Goal: Task Accomplishment & Management: Use online tool/utility

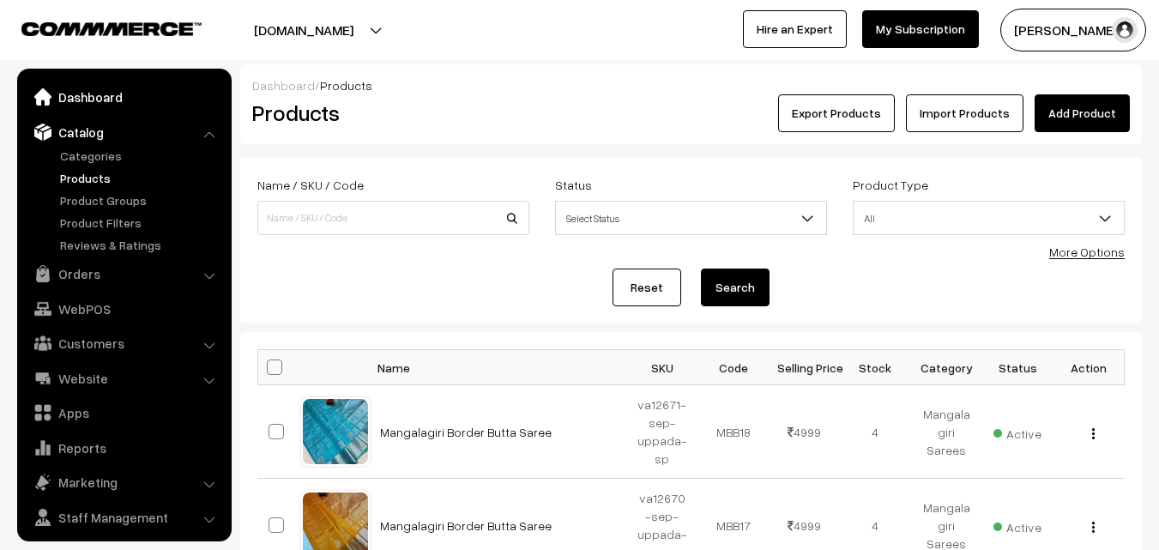
click at [88, 85] on link "Dashboard" at bounding box center [123, 97] width 204 height 31
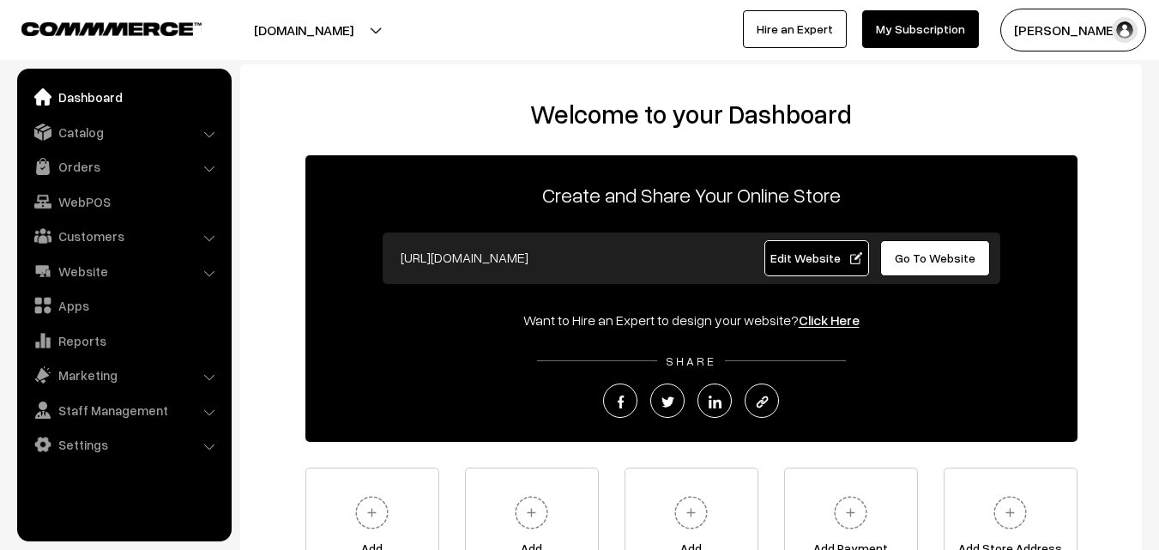
click at [87, 132] on link "Catalog" at bounding box center [123, 132] width 204 height 31
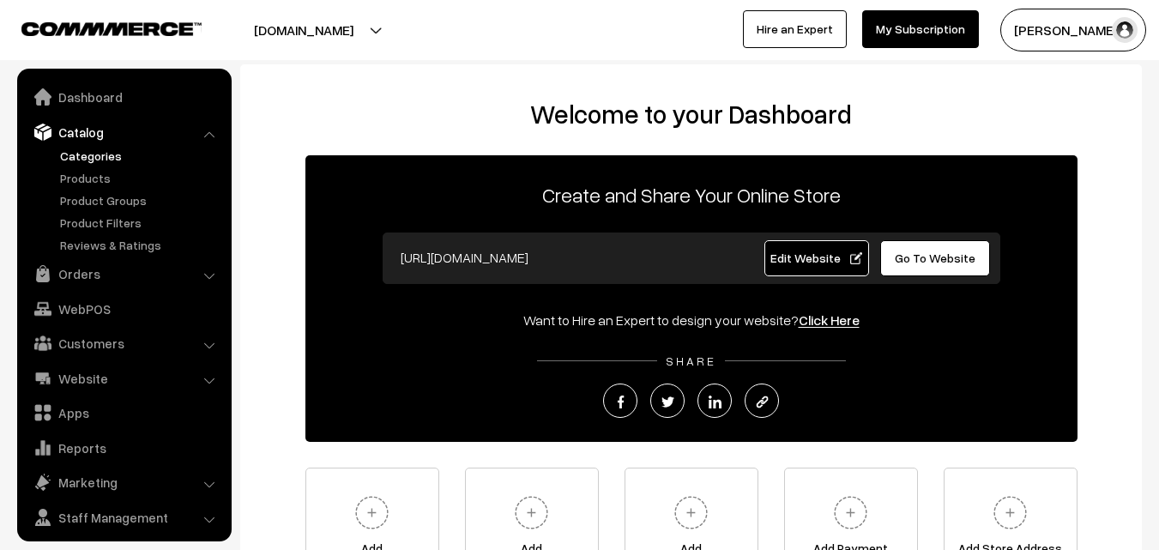
click at [87, 154] on link "Categories" at bounding box center [141, 156] width 170 height 18
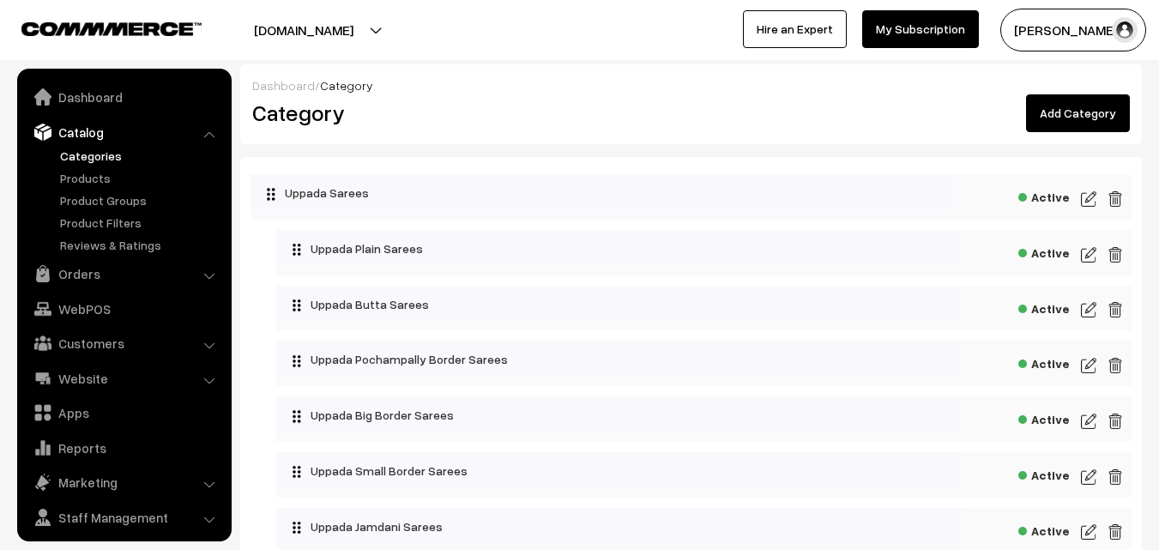
scroll to position [43, 0]
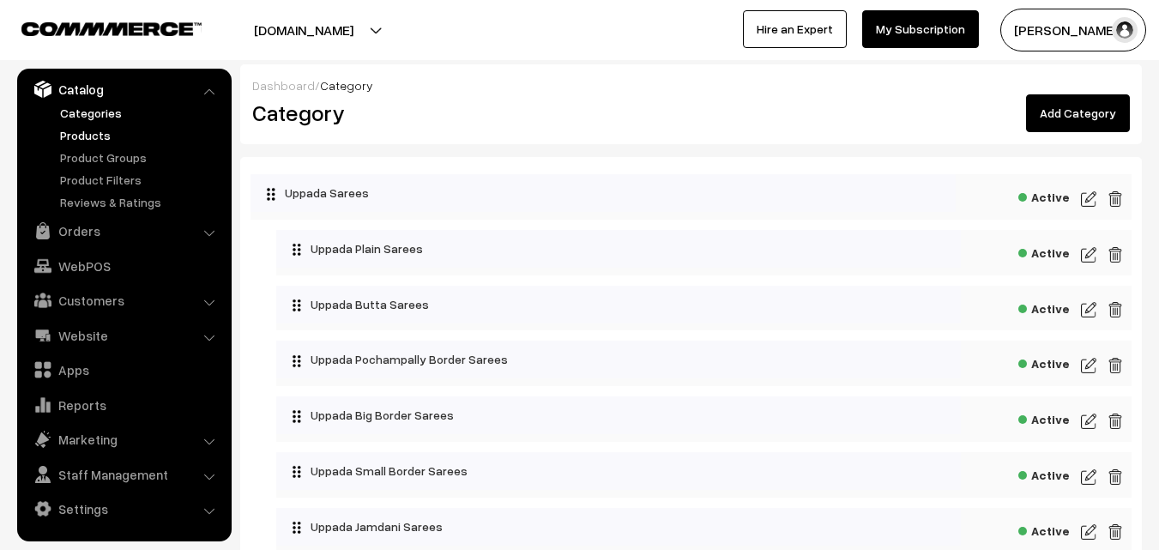
click at [87, 141] on link "Products" at bounding box center [141, 135] width 170 height 18
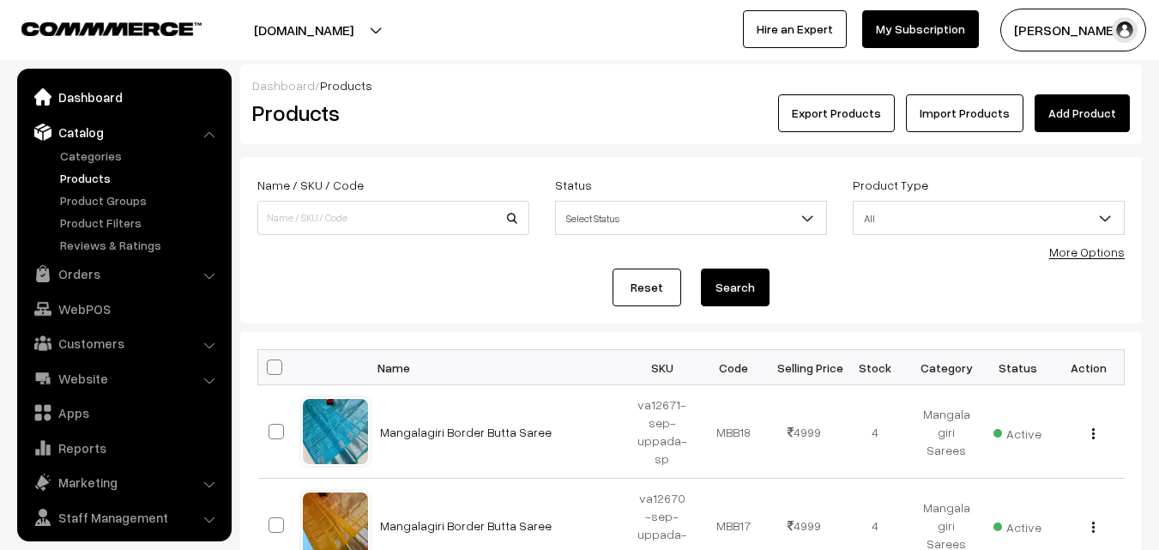
click at [87, 99] on link "Dashboard" at bounding box center [123, 97] width 204 height 31
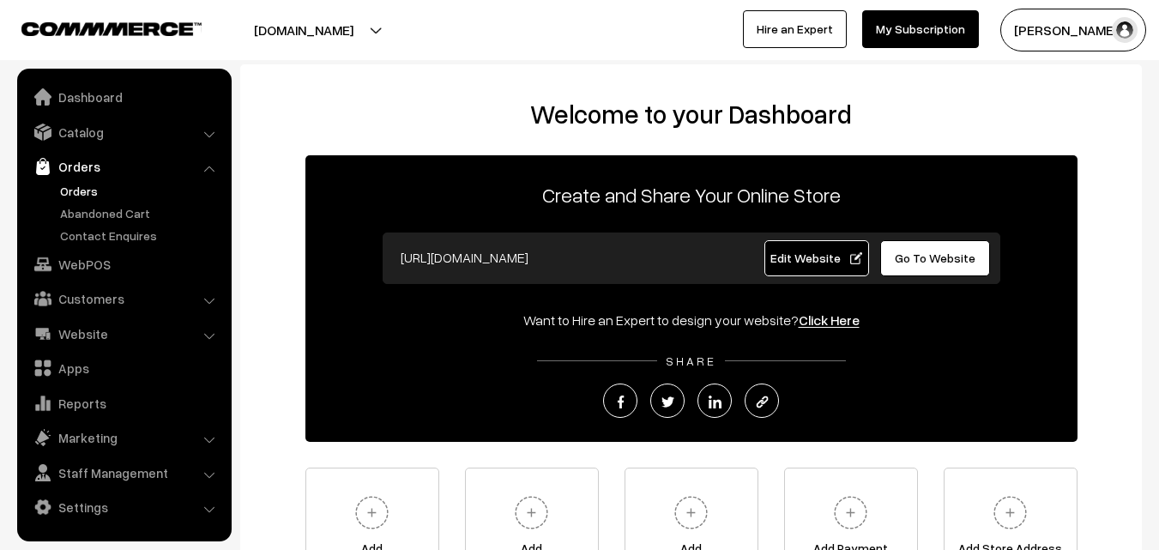
click at [87, 186] on link "Orders" at bounding box center [141, 191] width 170 height 18
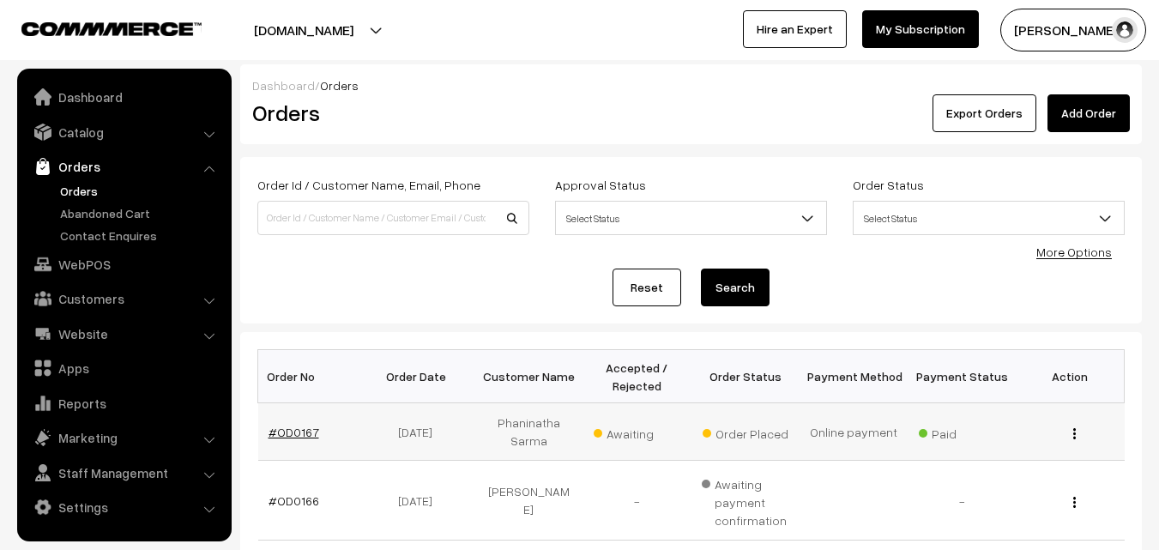
click at [300, 431] on link "#OD0167" at bounding box center [294, 432] width 51 height 15
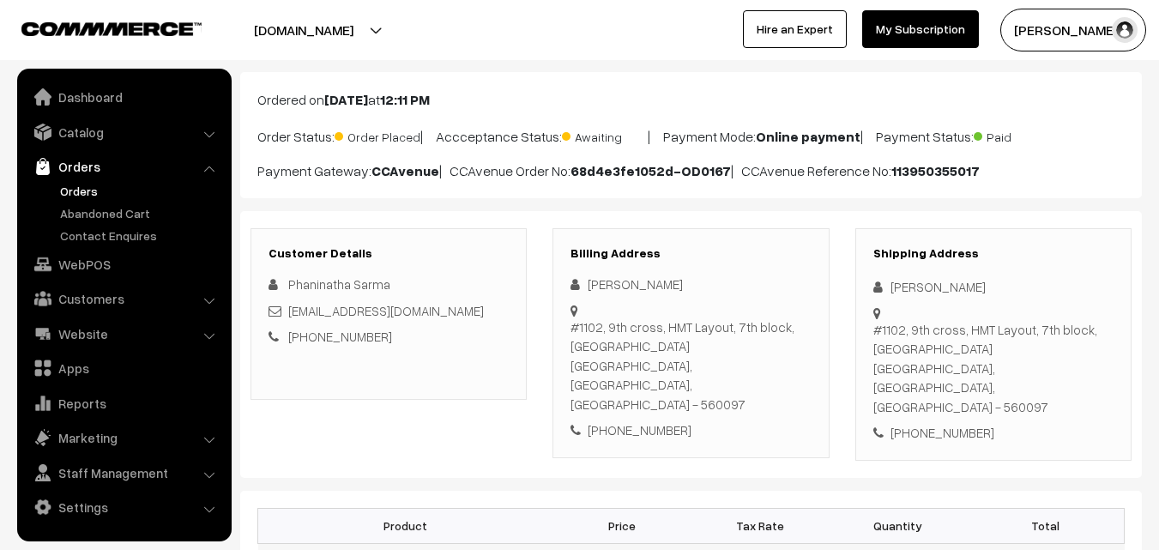
scroll to position [86, 0]
click at [80, 215] on link "Abandoned Cart" at bounding box center [141, 213] width 170 height 18
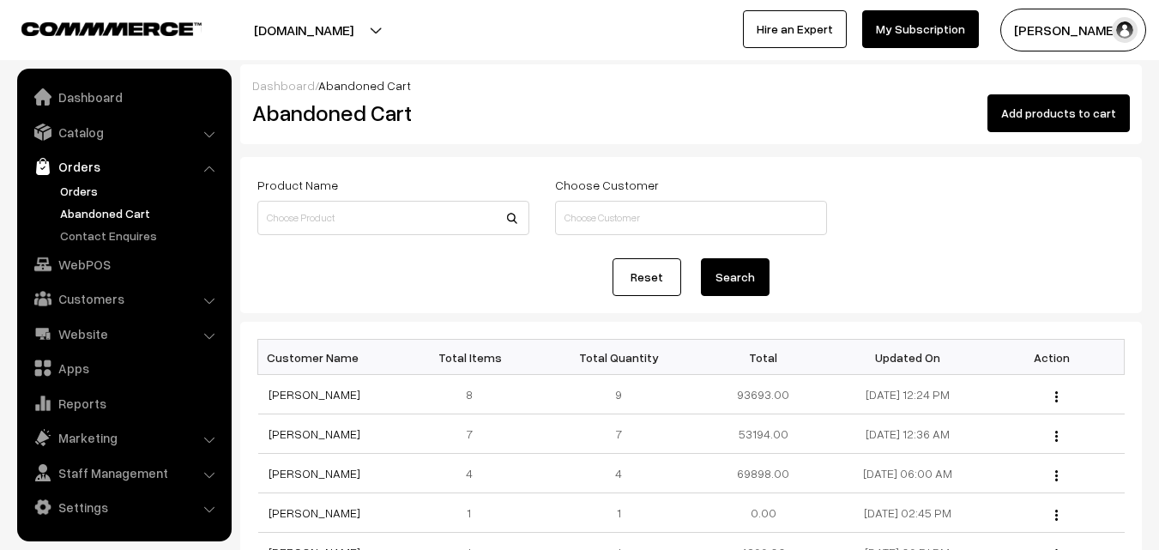
click at [73, 190] on link "Orders" at bounding box center [141, 191] width 170 height 18
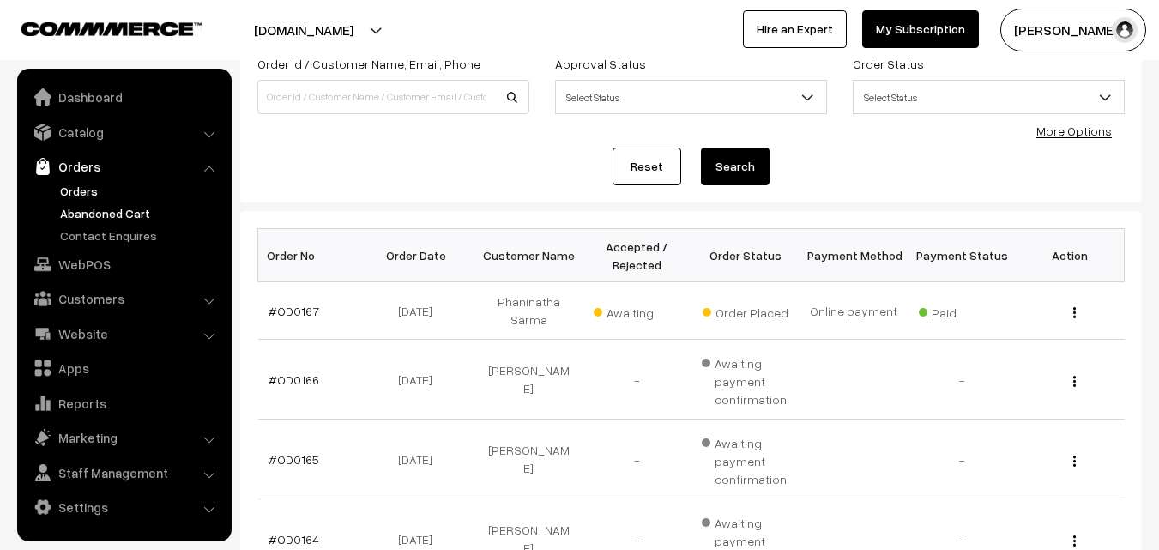
scroll to position [172, 0]
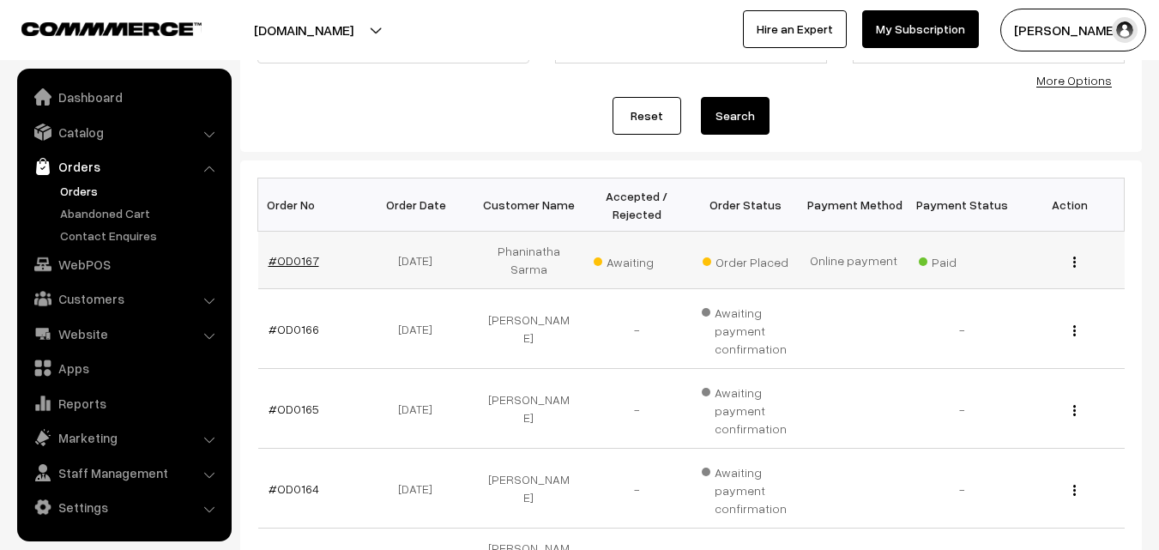
click at [281, 262] on link "#OD0167" at bounding box center [294, 260] width 51 height 15
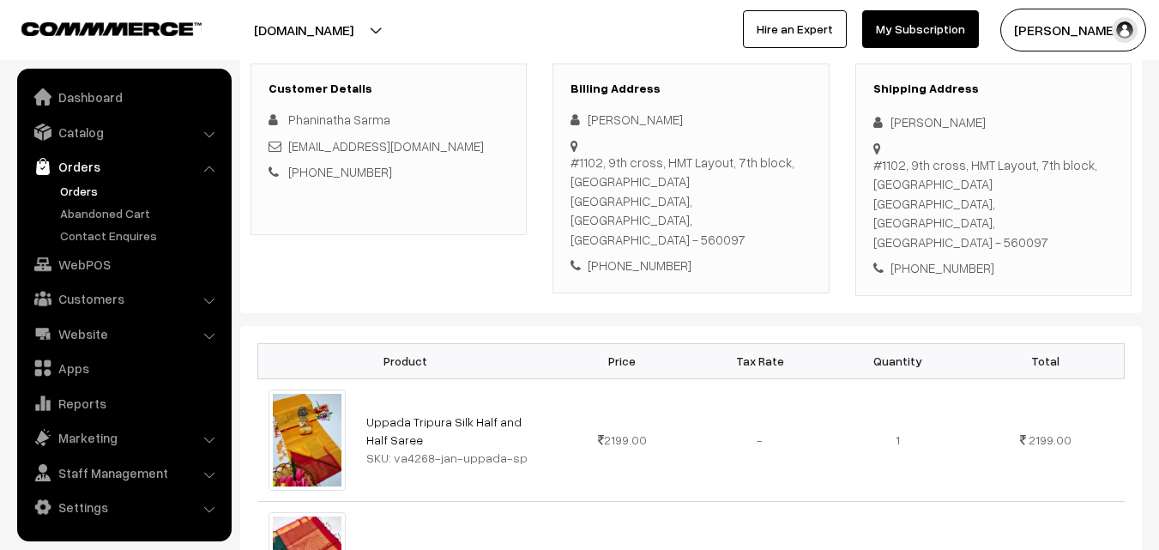
scroll to position [257, 0]
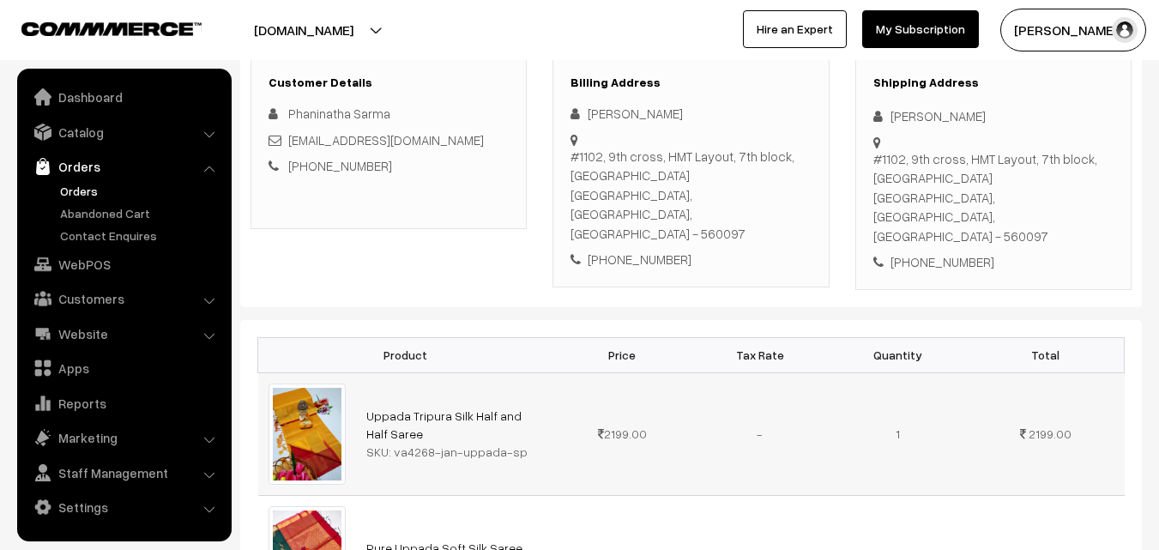
drag, startPoint x: 394, startPoint y: 409, endPoint x: 519, endPoint y: 411, distance: 125.3
click at [519, 443] on div "SKU: va4268-jan-uppada-sp" at bounding box center [454, 452] width 177 height 18
copy div "va4268-jan-uppada-sp"
click at [76, 130] on link "Catalog" at bounding box center [123, 132] width 204 height 31
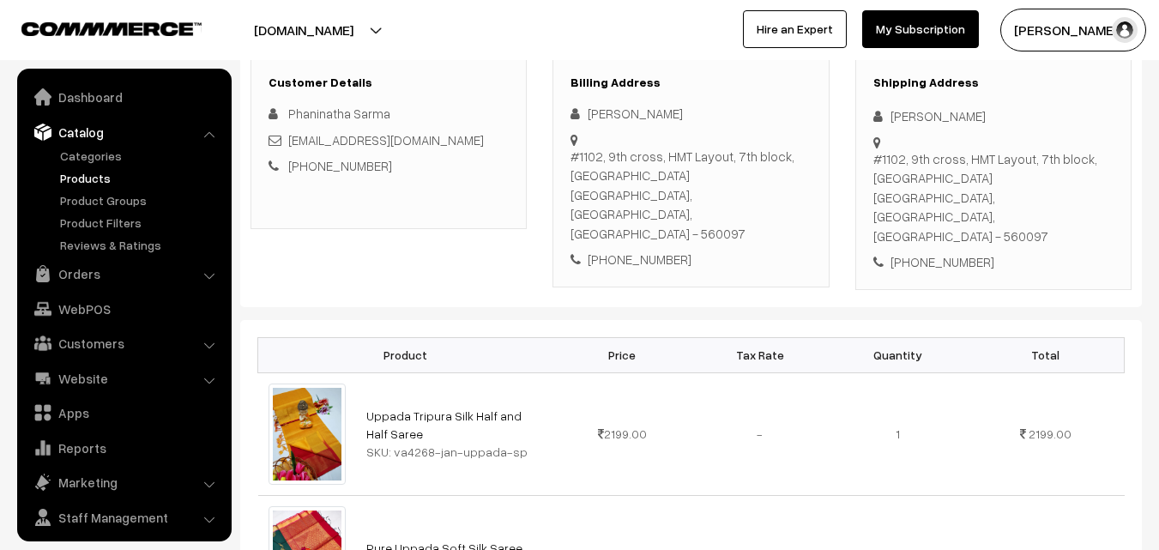
click at [82, 178] on link "Products" at bounding box center [141, 178] width 170 height 18
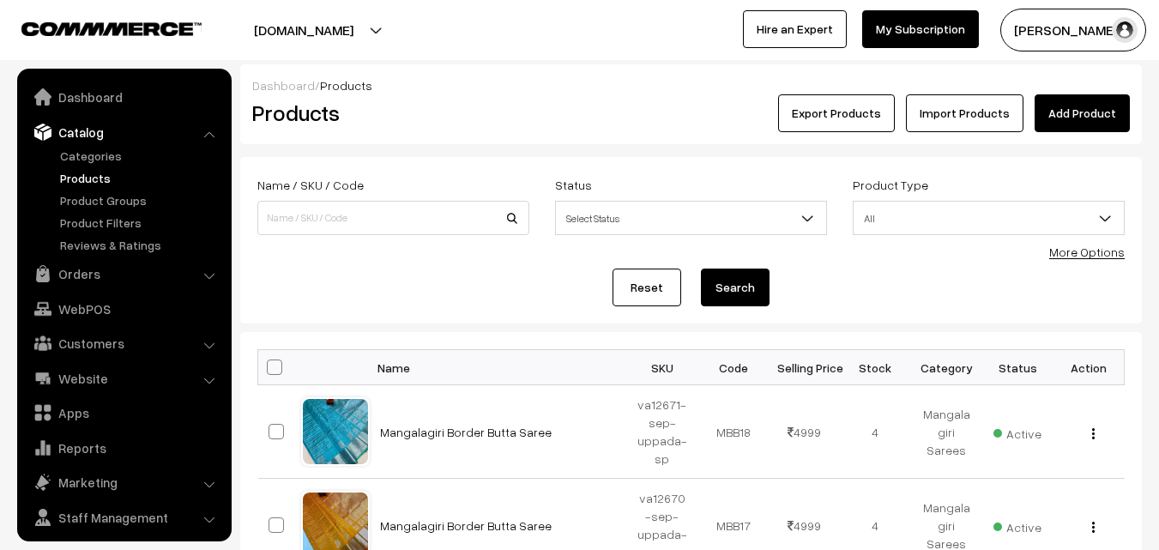
scroll to position [43, 0]
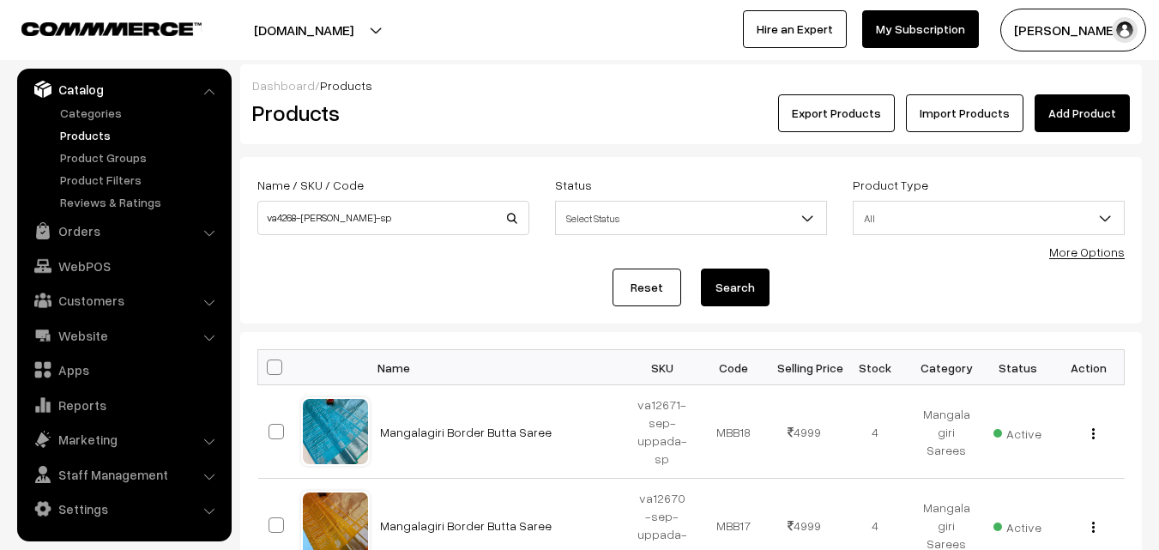
type input "va4268-[PERSON_NAME]-sp"
click at [726, 281] on button "Search" at bounding box center [735, 288] width 69 height 38
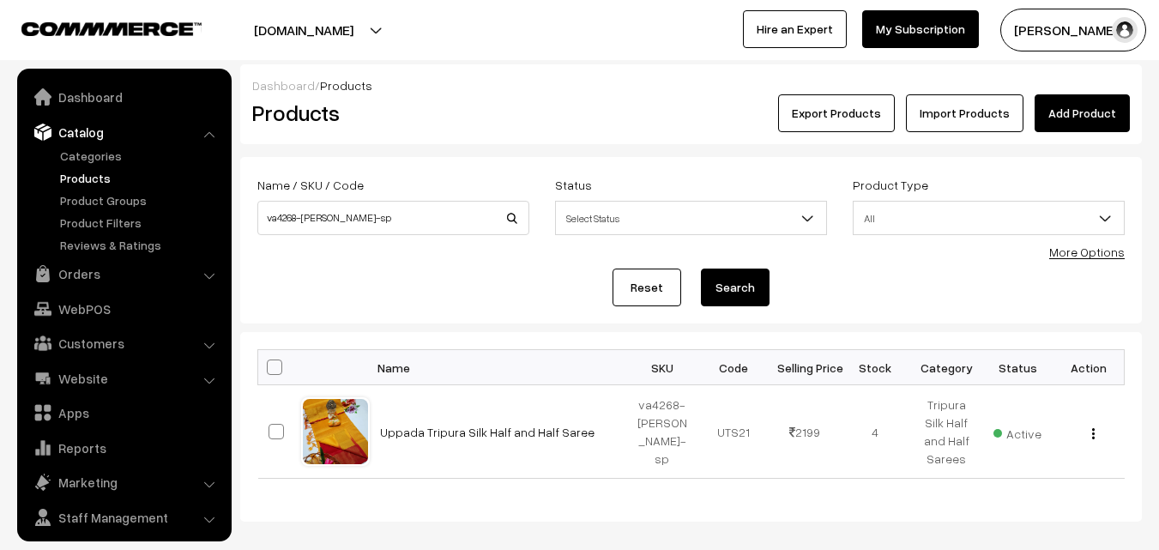
scroll to position [43, 0]
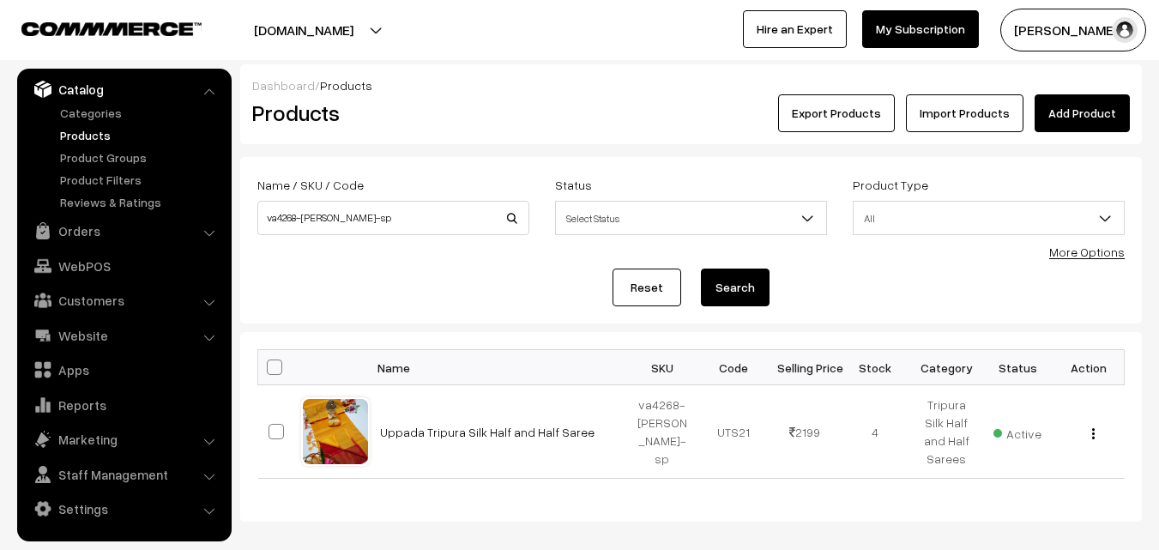
click at [503, 427] on link "Uppada Tripura Silk Half and Half Saree" at bounding box center [487, 432] width 215 height 15
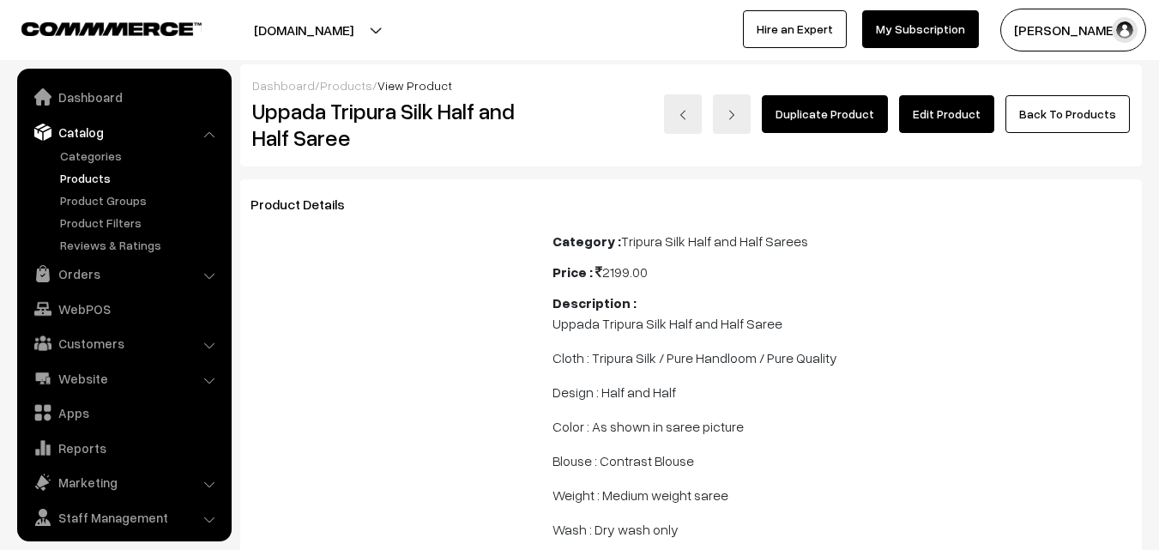
scroll to position [43, 0]
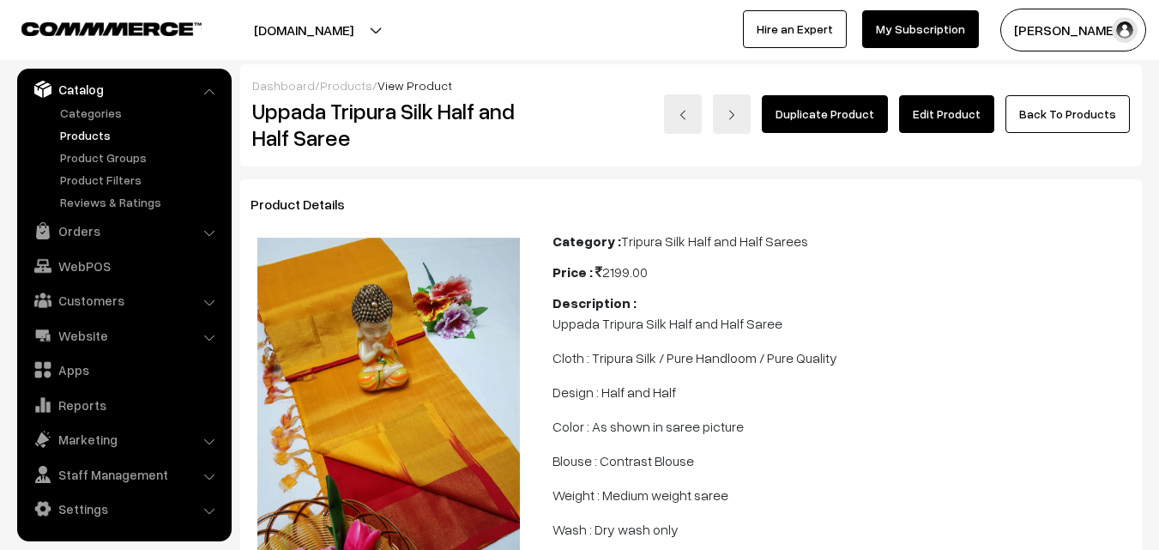
click at [938, 122] on link "Edit Product" at bounding box center [946, 114] width 95 height 38
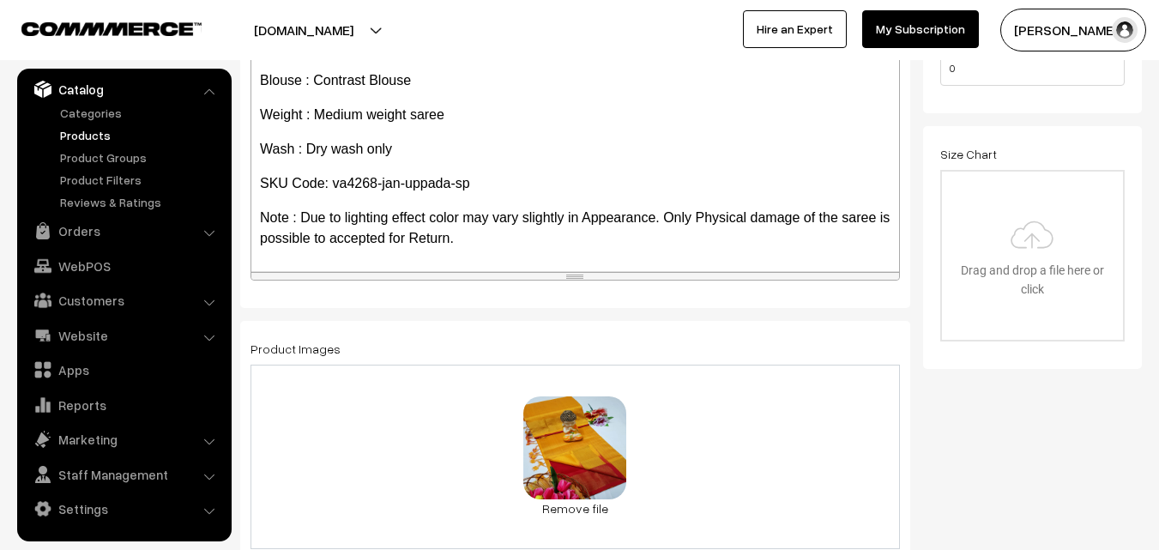
scroll to position [343, 0]
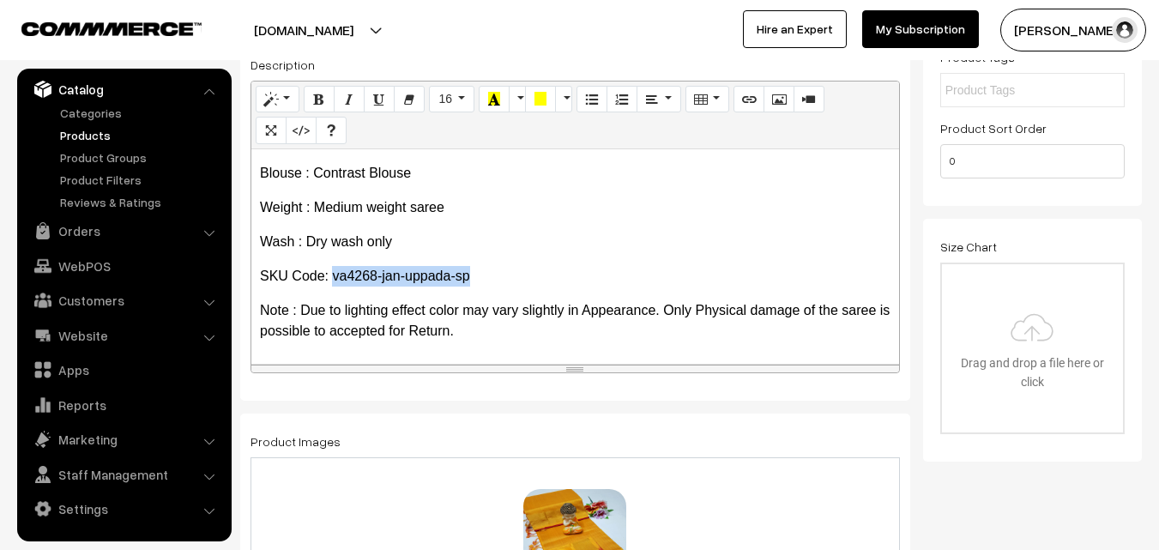
drag, startPoint x: 335, startPoint y: 275, endPoint x: 495, endPoint y: 275, distance: 160.5
click at [495, 275] on p "SKU Code: va4268-jan-uppada-sp" at bounding box center [575, 276] width 631 height 21
copy p "va4268-[PERSON_NAME]-sp"
click at [90, 135] on link "Products" at bounding box center [141, 135] width 170 height 18
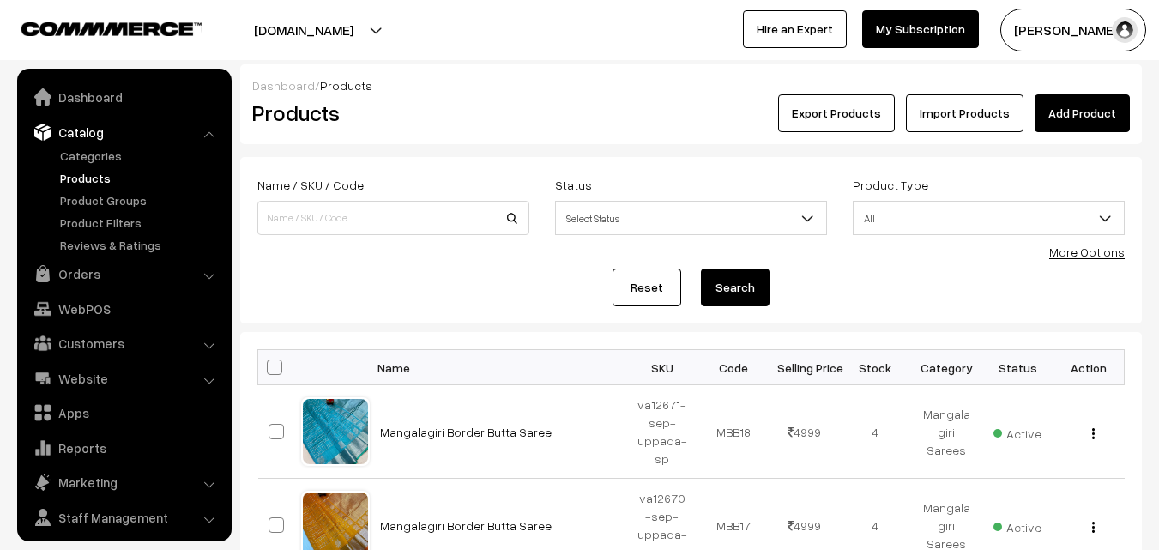
scroll to position [43, 0]
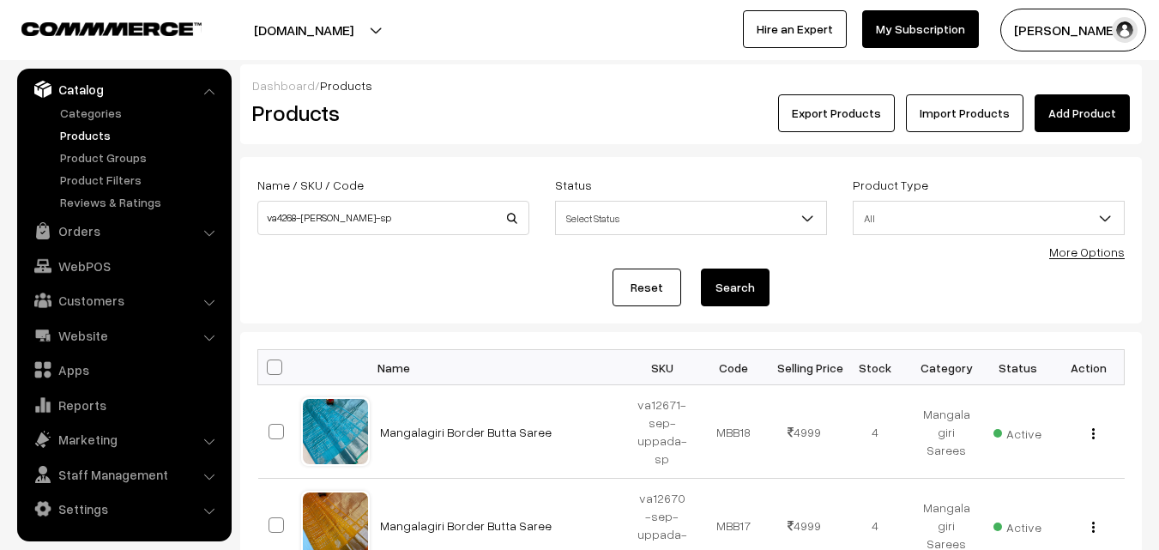
type input "va4268-[PERSON_NAME]-sp"
click at [748, 286] on button "Search" at bounding box center [735, 288] width 69 height 38
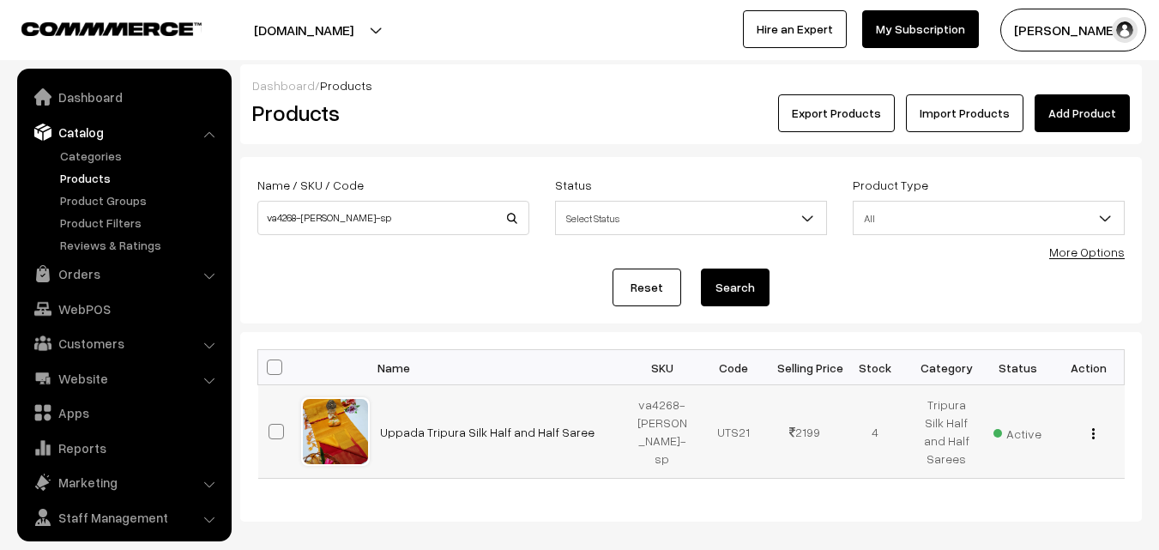
scroll to position [43, 0]
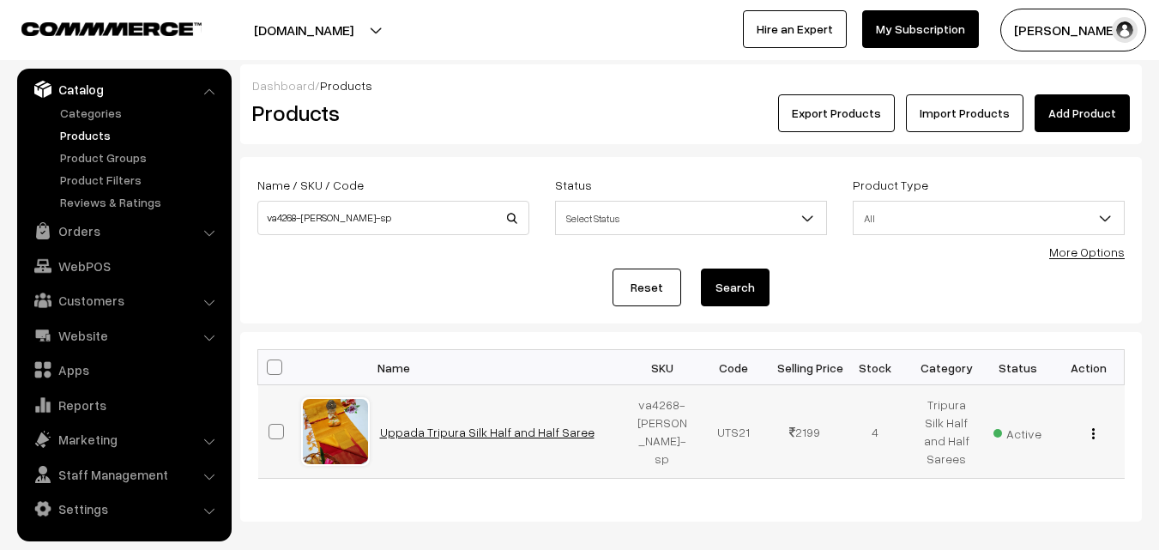
click at [501, 428] on link "Uppada Tripura Silk Half and Half Saree" at bounding box center [487, 432] width 215 height 15
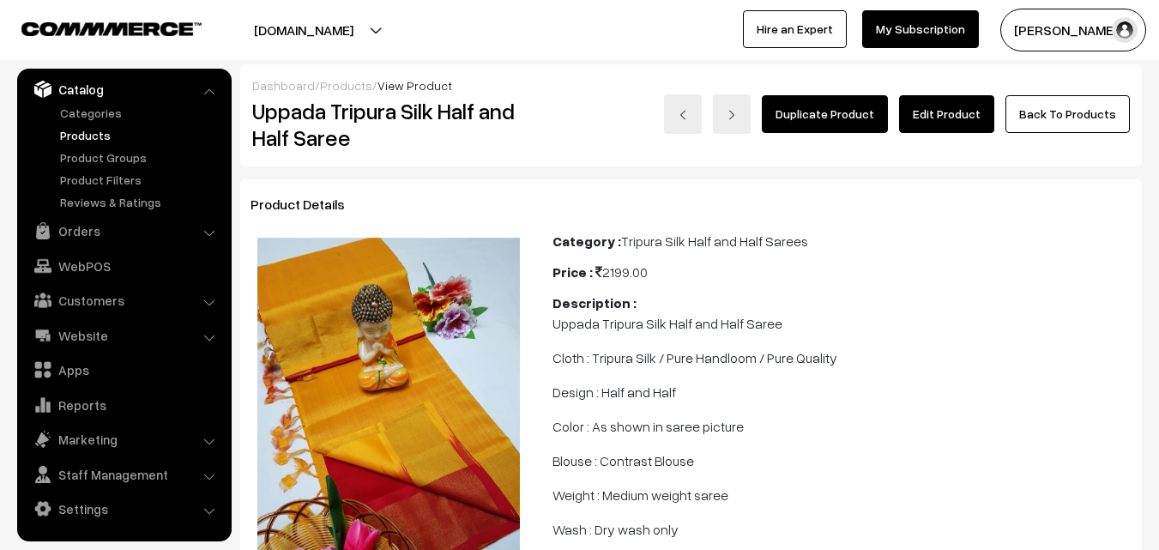
click at [94, 136] on link "Products" at bounding box center [141, 135] width 170 height 18
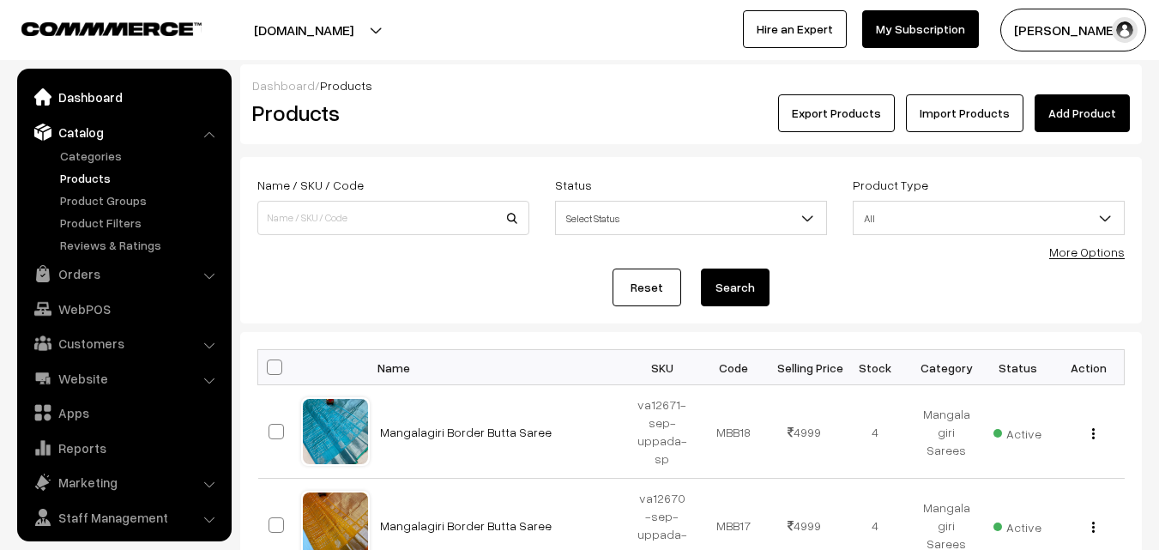
click at [85, 97] on link "Dashboard" at bounding box center [123, 97] width 204 height 31
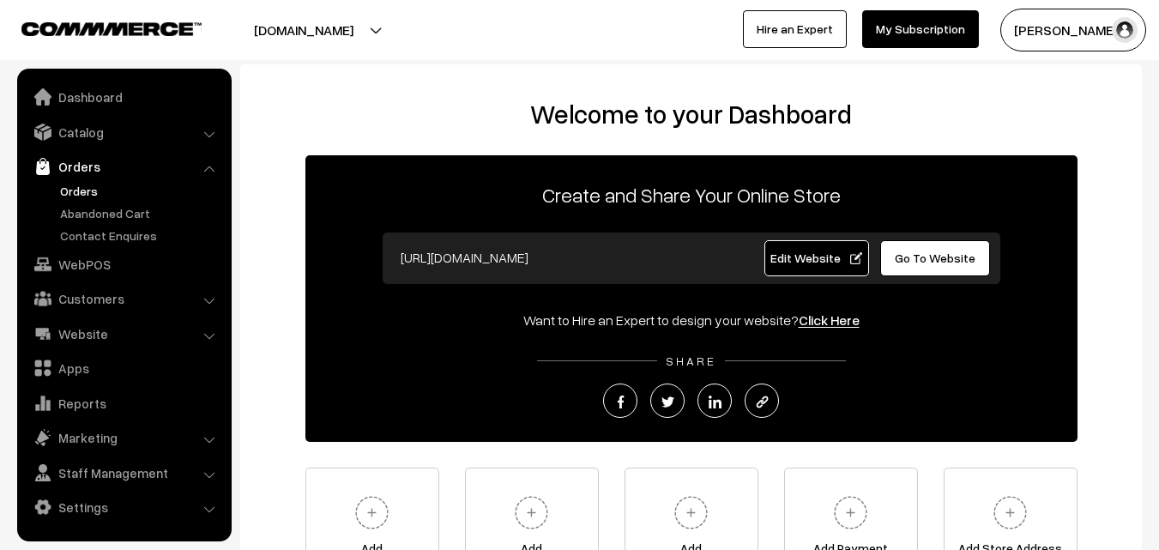
click at [83, 191] on link "Orders" at bounding box center [141, 191] width 170 height 18
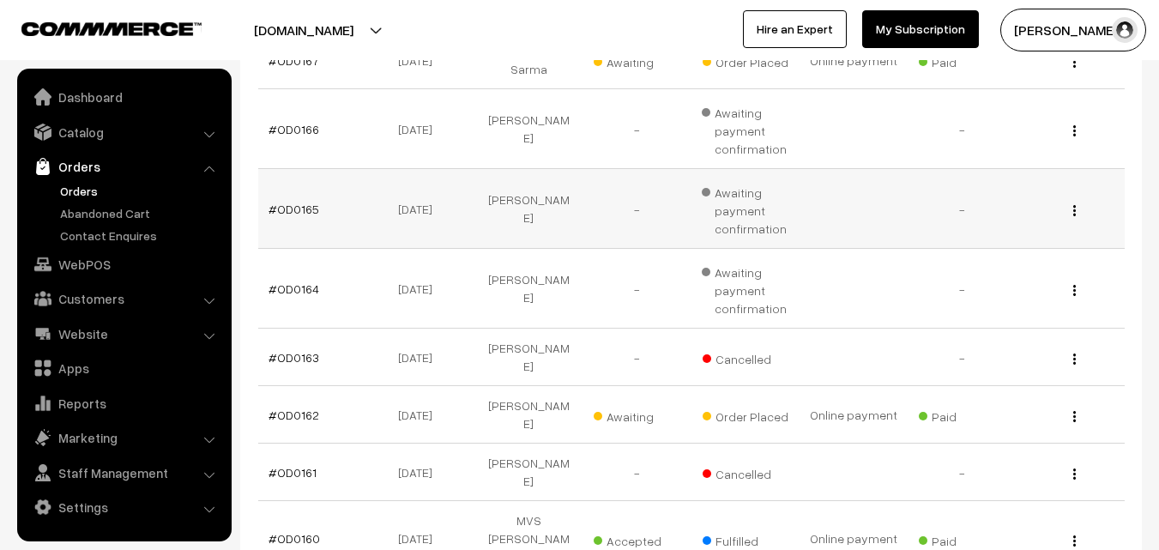
scroll to position [343, 0]
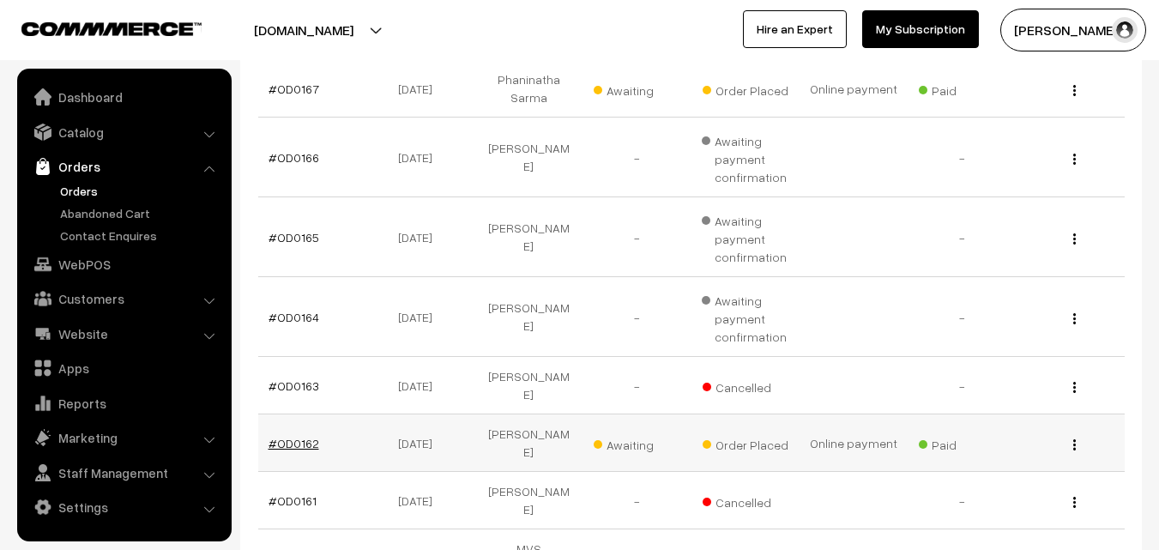
click at [297, 436] on link "#OD0162" at bounding box center [294, 443] width 51 height 15
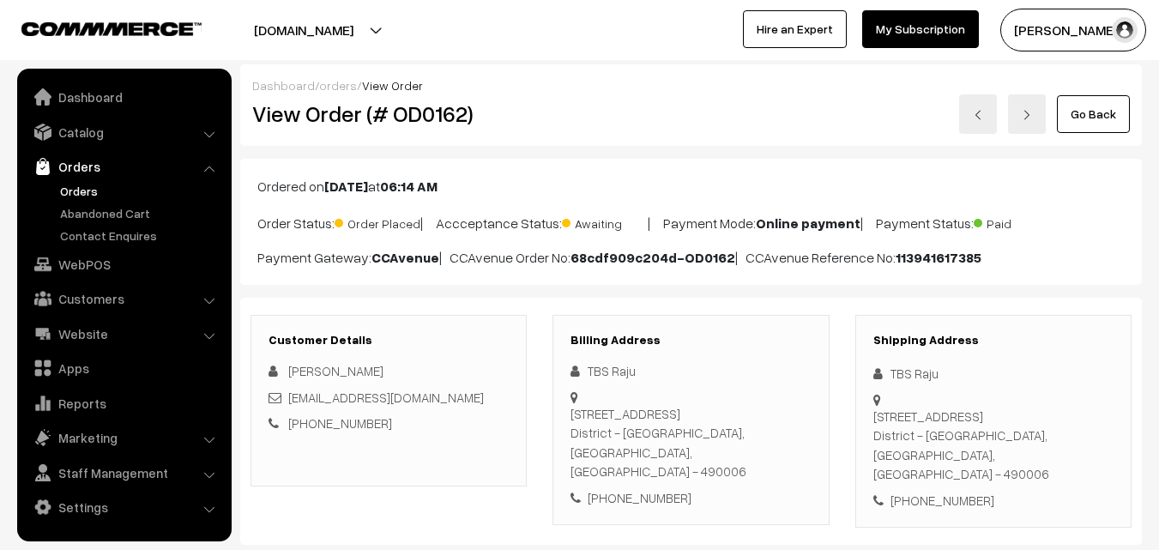
scroll to position [257, 0]
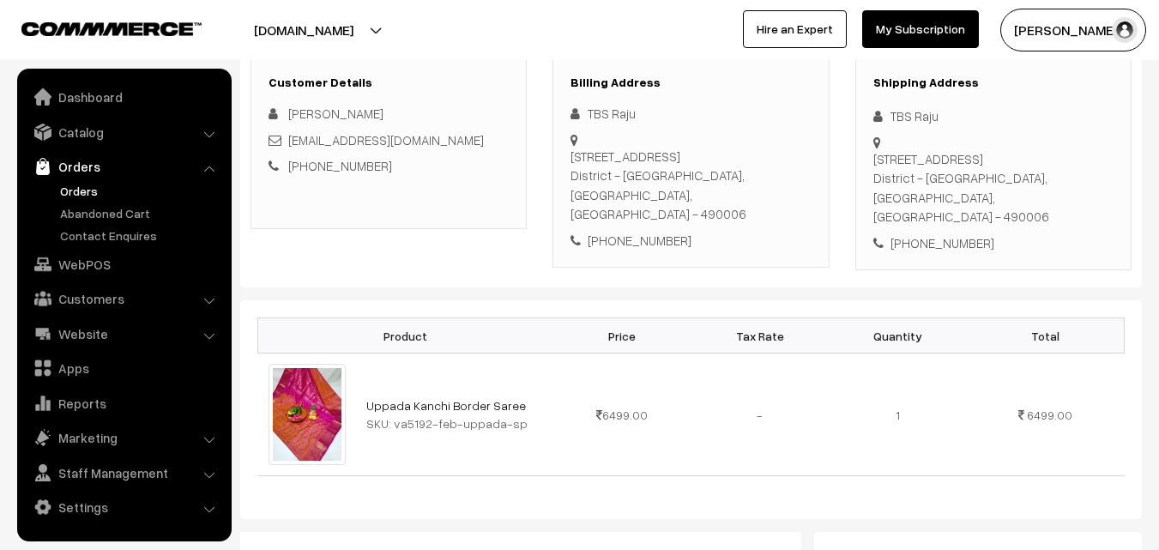
click at [75, 196] on link "Orders" at bounding box center [141, 191] width 170 height 18
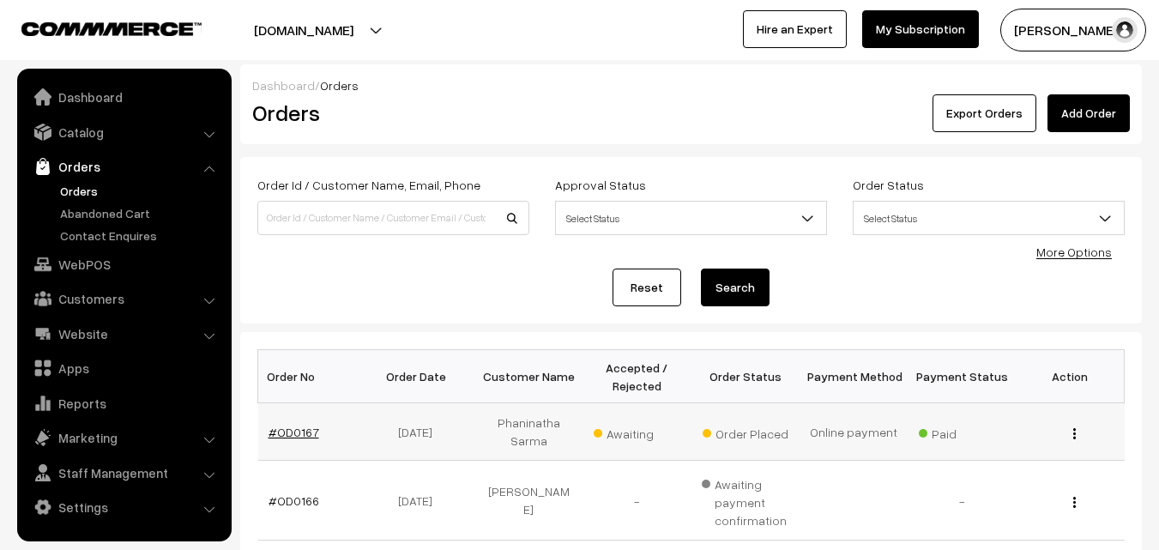
click at [302, 429] on link "#OD0167" at bounding box center [294, 432] width 51 height 15
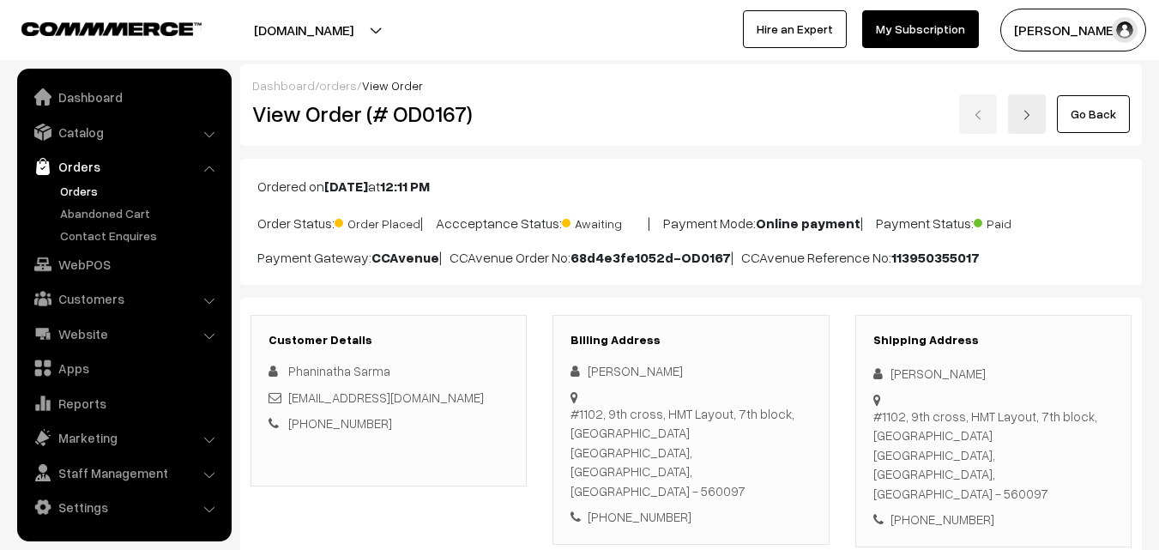
scroll to position [343, 0]
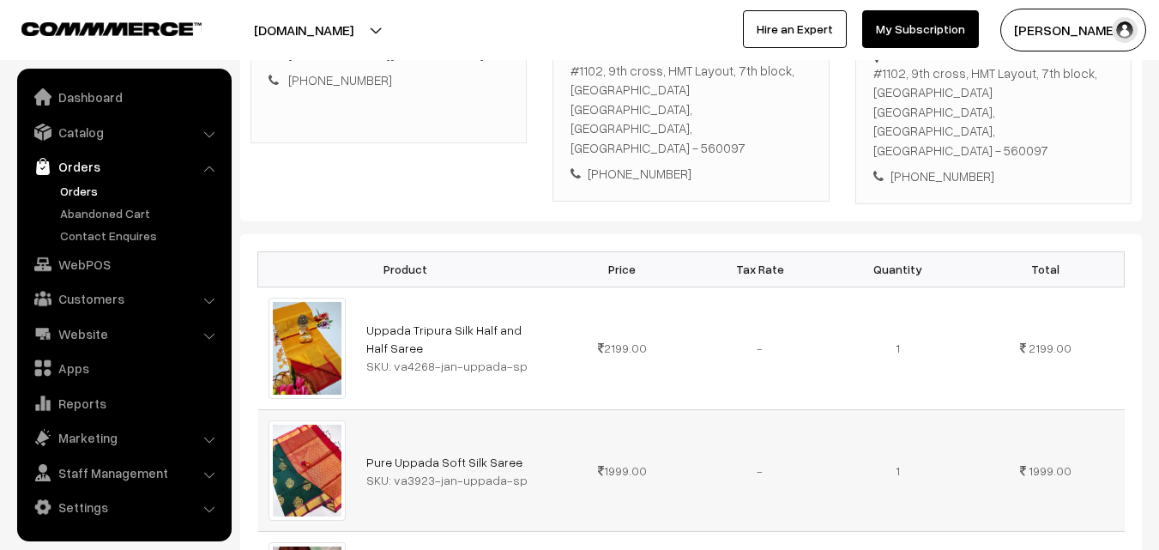
drag, startPoint x: 393, startPoint y: 443, endPoint x: 517, endPoint y: 442, distance: 123.6
click at [517, 471] on div "SKU: va3923-jan-uppada-sp" at bounding box center [454, 480] width 177 height 18
copy div "va3923-jan-uppada-sp"
click at [83, 142] on link "Catalog" at bounding box center [123, 132] width 204 height 31
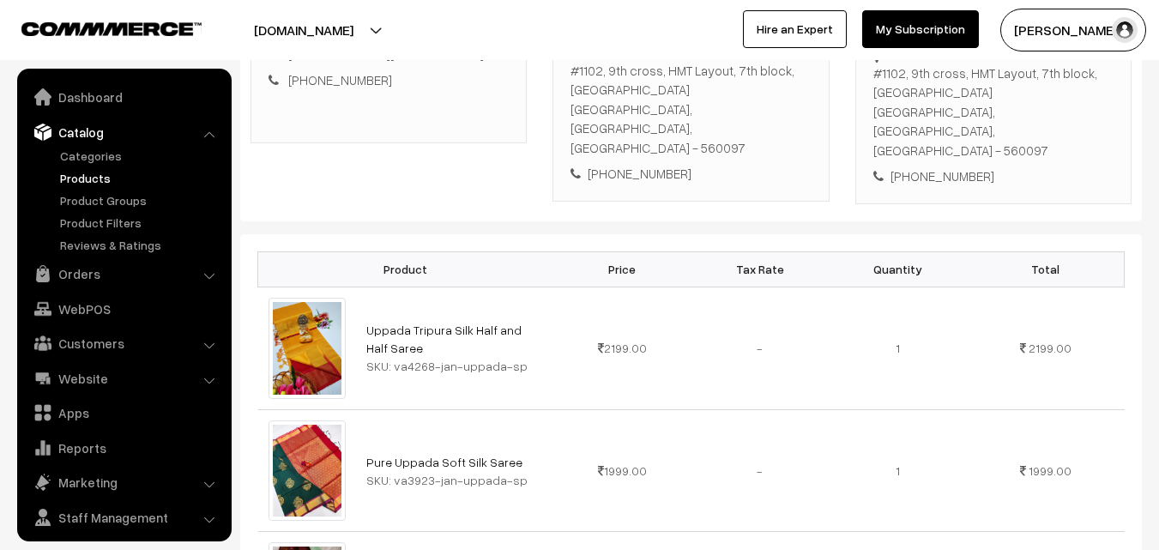
click at [88, 183] on link "Products" at bounding box center [141, 178] width 170 height 18
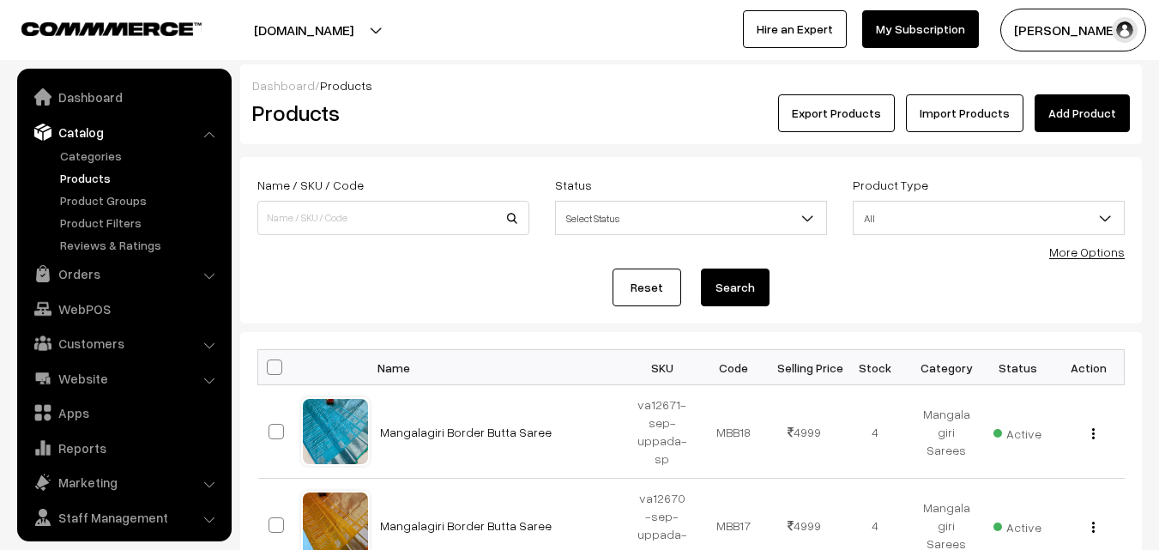
scroll to position [43, 0]
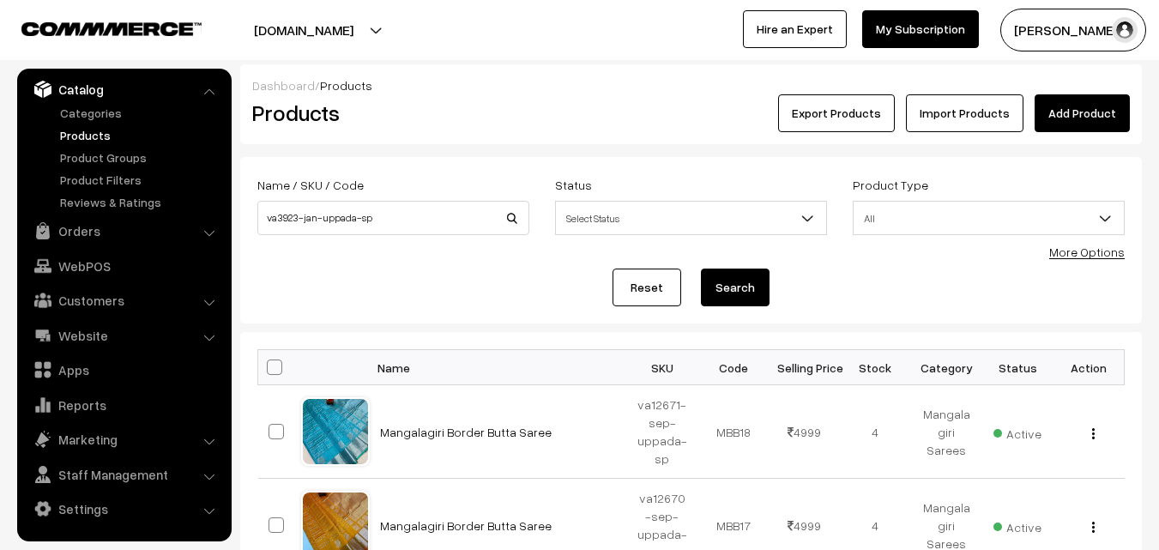
type input "va3923-jan-uppada-sp"
click at [751, 295] on button "Search" at bounding box center [735, 288] width 69 height 38
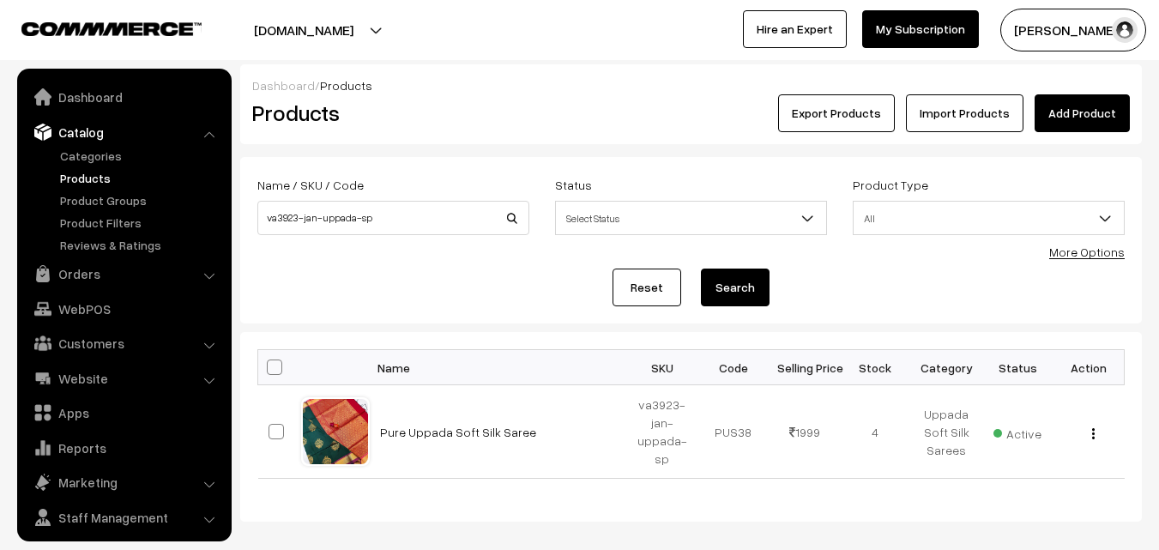
click at [439, 436] on link "Pure Uppada Soft Silk Saree" at bounding box center [458, 432] width 156 height 15
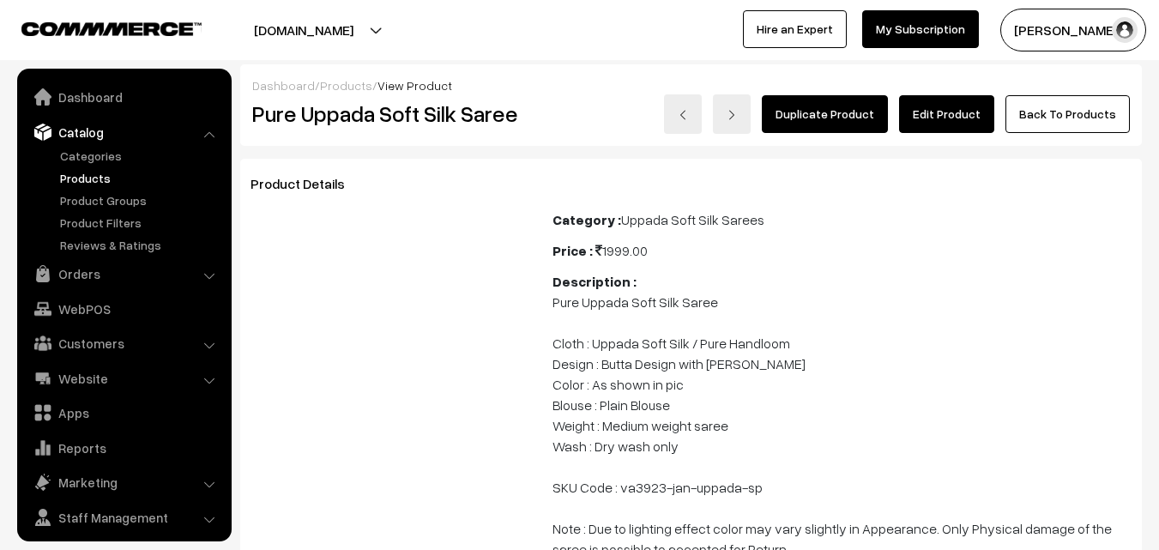
scroll to position [43, 0]
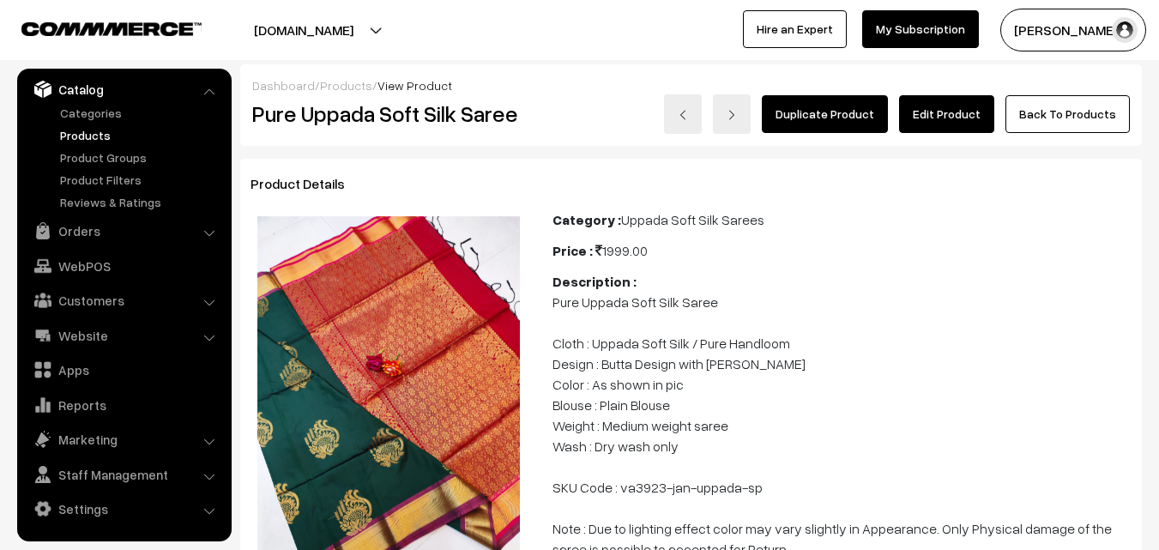
click at [67, 136] on link "Products" at bounding box center [141, 135] width 170 height 18
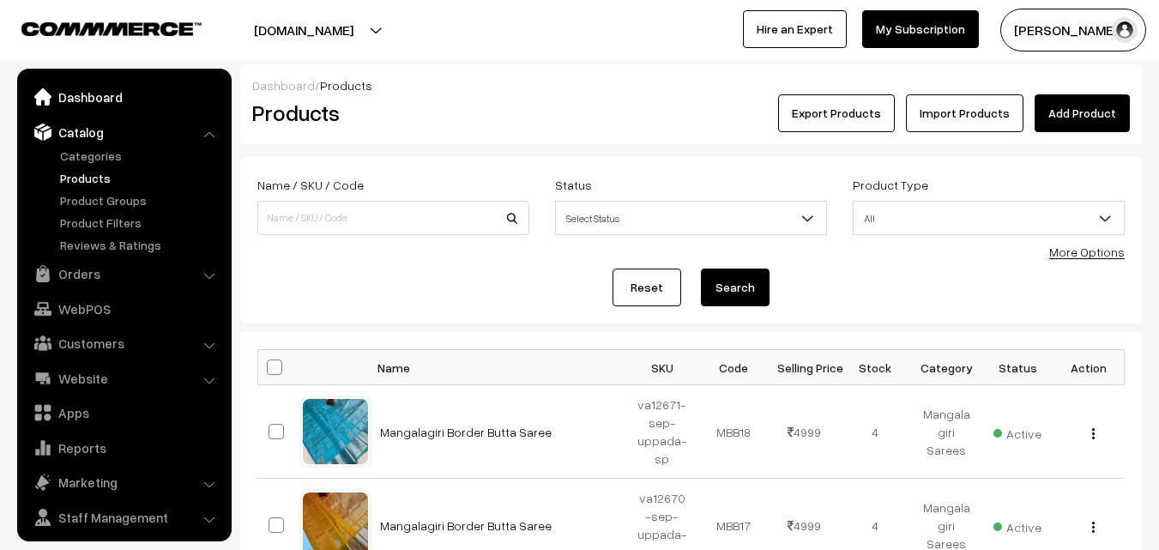
click link "Dashboard"
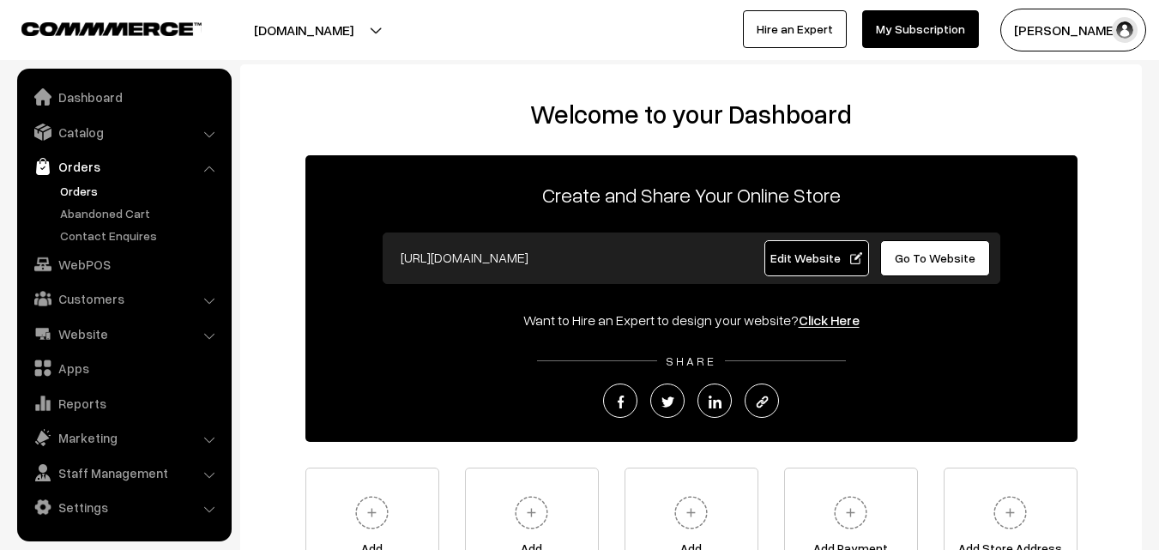
click at [82, 191] on link "Orders" at bounding box center [141, 191] width 170 height 18
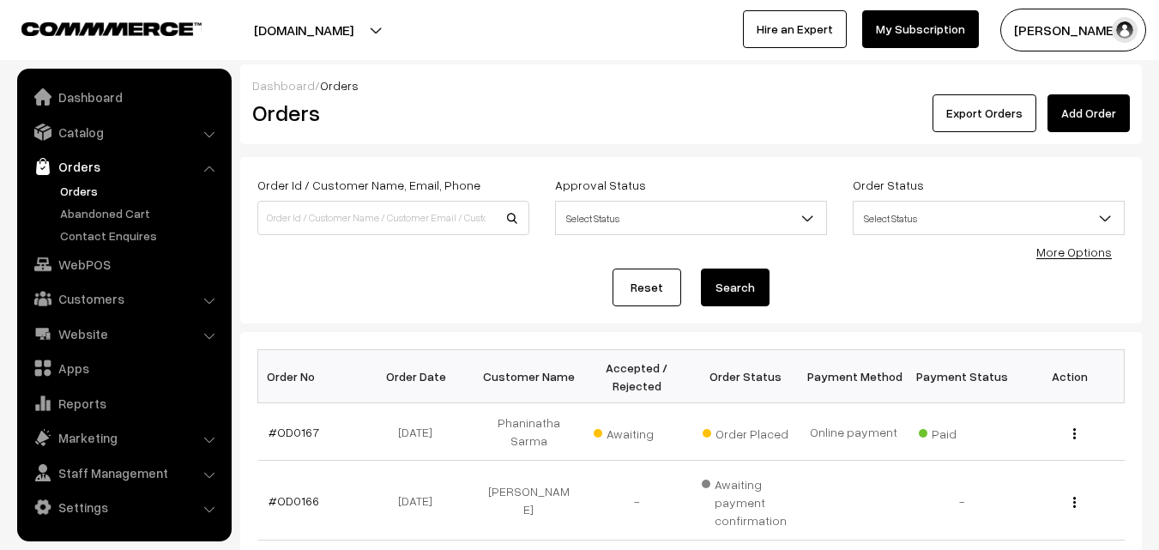
scroll to position [172, 0]
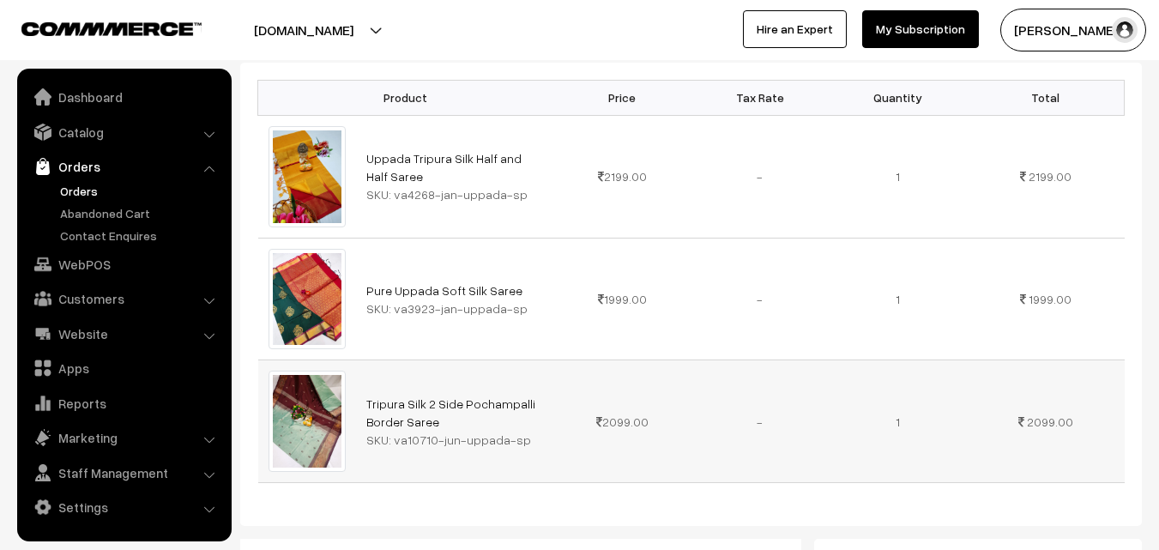
scroll to position [515, 0]
drag, startPoint x: 392, startPoint y: 400, endPoint x: 520, endPoint y: 407, distance: 128.1
click at [520, 431] on div "SKU: va10710-jun-uppada-sp" at bounding box center [454, 440] width 177 height 18
copy div "va10710-jun-uppada-sp"
click at [80, 138] on link "Catalog" at bounding box center [123, 132] width 204 height 31
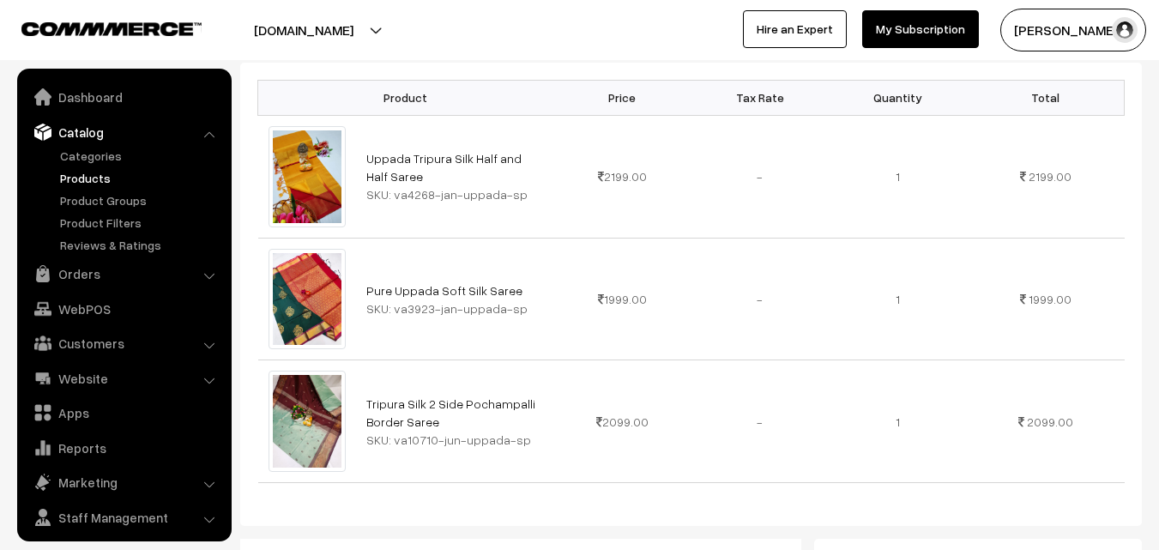
click at [88, 172] on link "Products" at bounding box center [141, 178] width 170 height 18
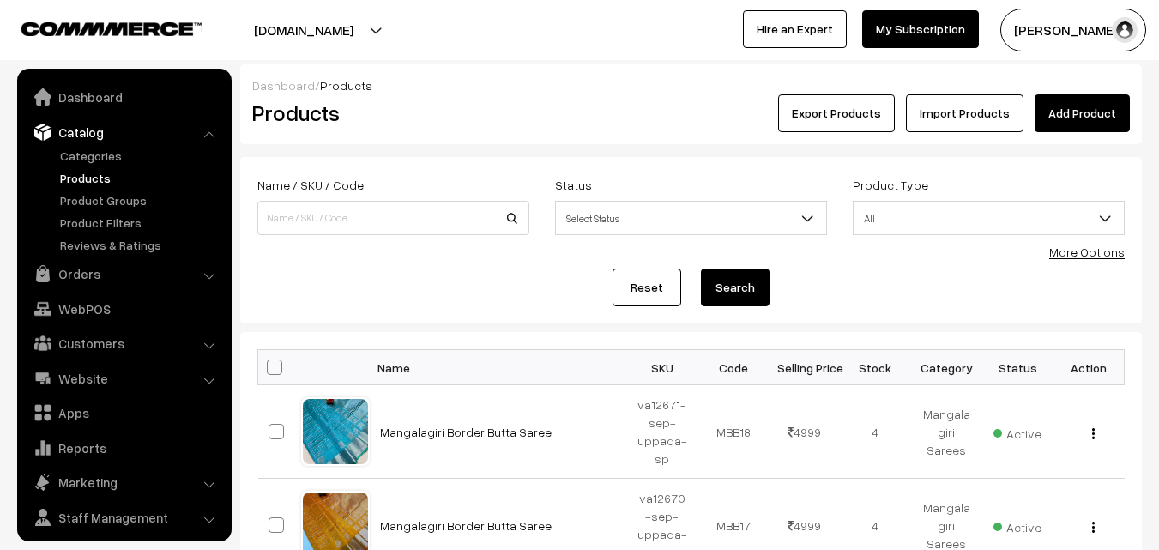
scroll to position [43, 0]
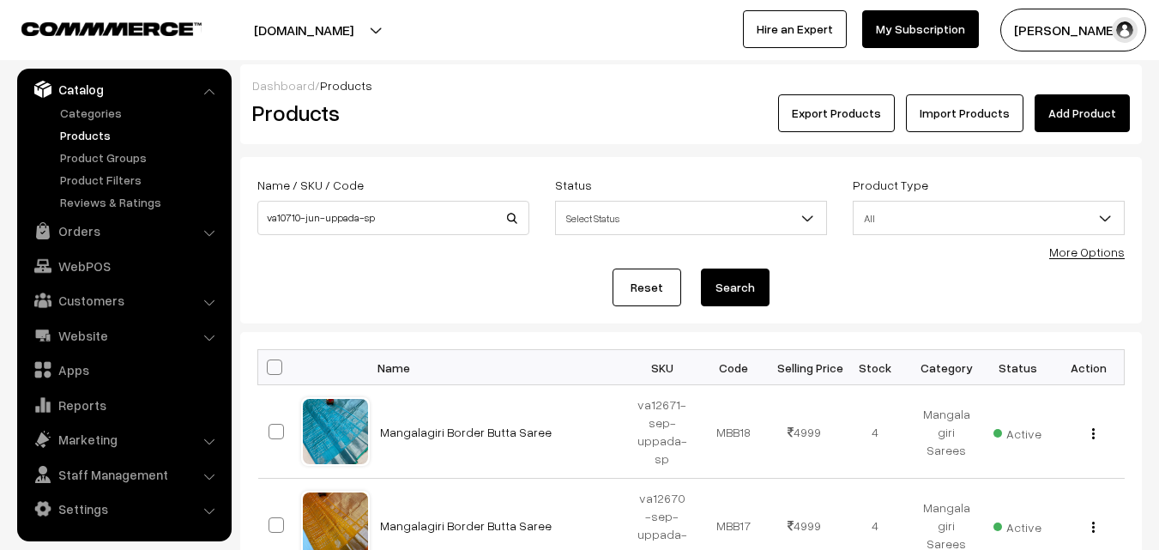
type input "va10710-jun-uppada-sp"
click at [729, 283] on button "Search" at bounding box center [735, 288] width 69 height 38
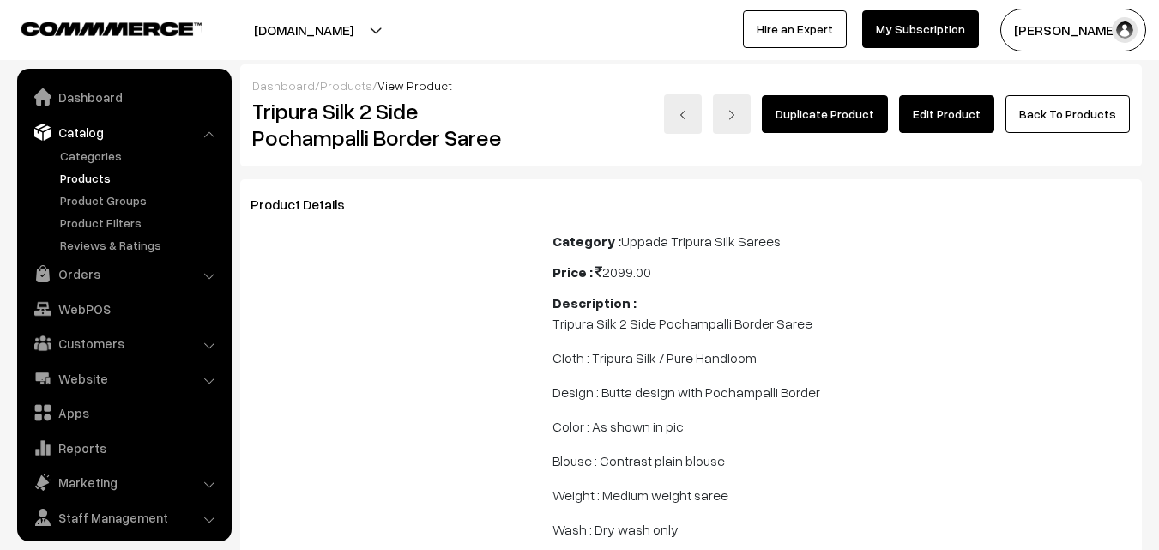
scroll to position [43, 0]
